Goal: Task Accomplishment & Management: Use online tool/utility

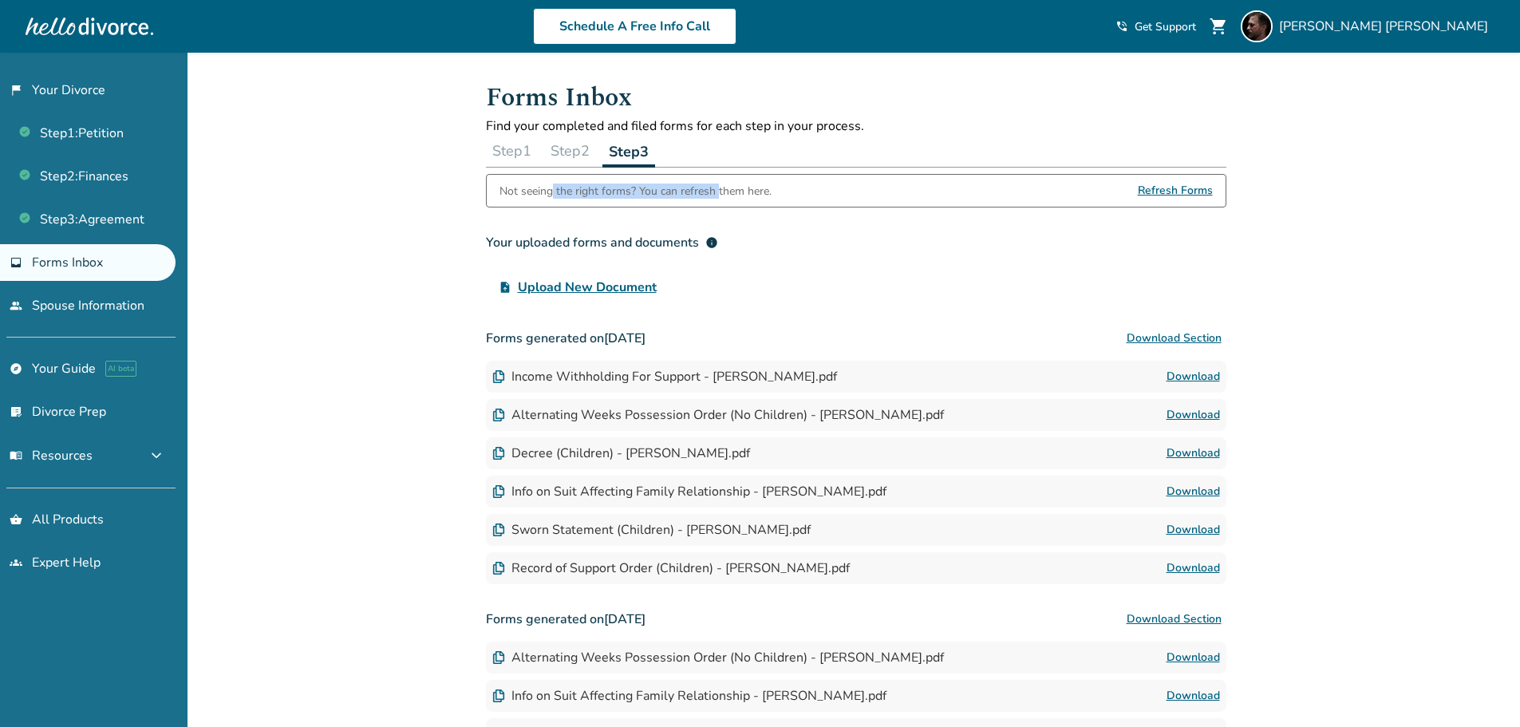
drag, startPoint x: 551, startPoint y: 191, endPoint x: 716, endPoint y: 193, distance: 165.1
click at [716, 193] on div "Not seeing the right forms? You can refresh them here." at bounding box center [635, 191] width 272 height 32
click at [742, 187] on div "Not seeing the right forms? You can refresh them here." at bounding box center [635, 191] width 272 height 32
click at [1168, 190] on span "Refresh Forms" at bounding box center [1174, 191] width 75 height 32
click at [386, 294] on div "Added to cart Forms Inbox Find your completed and filed forms for each step in …" at bounding box center [760, 489] width 1520 height 873
